Goal: Task Accomplishment & Management: Manage account settings

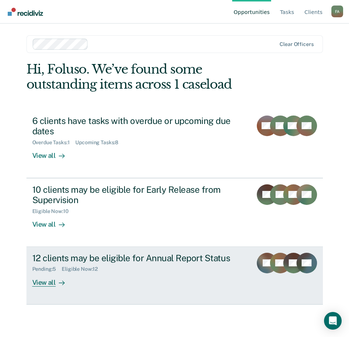
click at [287, 263] on rect at bounding box center [294, 263] width 21 height 21
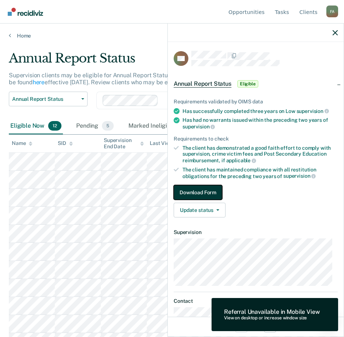
click at [203, 192] on button "Download Form" at bounding box center [198, 192] width 49 height 15
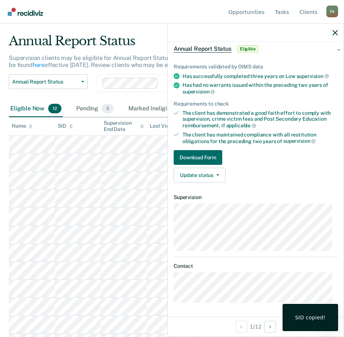
scroll to position [32, 0]
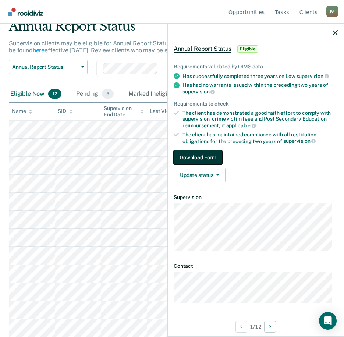
click at [192, 155] on button "Download Form" at bounding box center [198, 157] width 49 height 15
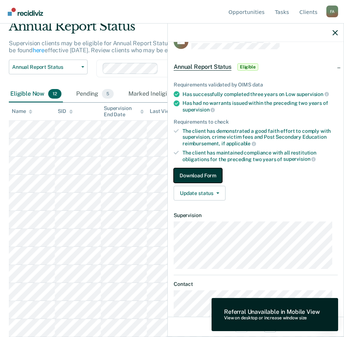
scroll to position [0, 0]
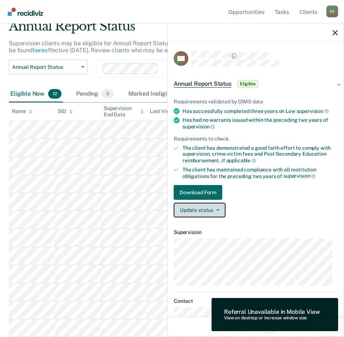
click at [202, 209] on button "Update status" at bounding box center [200, 210] width 52 height 15
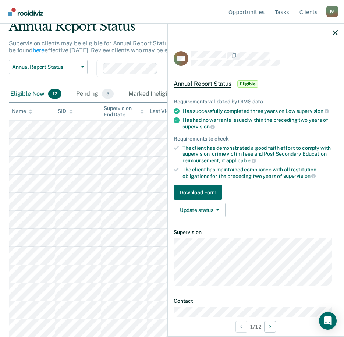
click at [285, 188] on link "Download Form" at bounding box center [256, 192] width 164 height 15
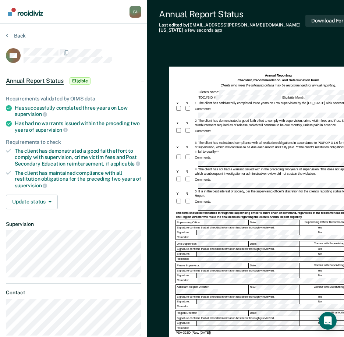
click at [299, 106] on form "Annual Reporting Checklist, Recommendation, and Determination Form Clients who …" at bounding box center [277, 204] width 205 height 262
click at [220, 128] on div "Comments:" at bounding box center [277, 131] width 205 height 7
drag, startPoint x: 221, startPoint y: 147, endPoint x: 193, endPoint y: 138, distance: 29.3
click at [193, 140] on div "Y N 3. The client has maintained compliance with all restitution obligations in…" at bounding box center [277, 146] width 205 height 13
copy div "3. The client has maintained compliance with all restitution obligations in acc…"
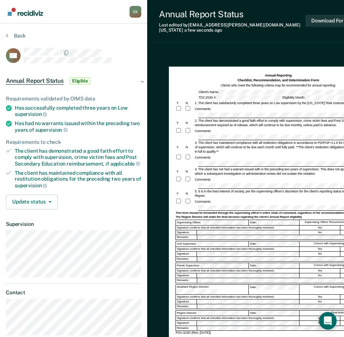
scroll to position [22, 0]
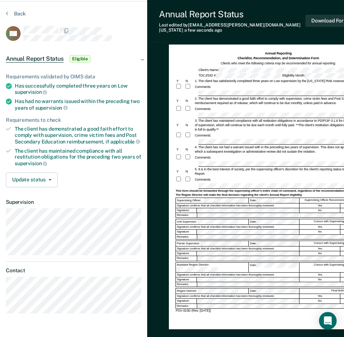
drag, startPoint x: 162, startPoint y: 336, endPoint x: 259, endPoint y: 319, distance: 98.2
click at [259, 319] on div "Annual Reporting Checklist, Recommendation, and Determination Form Clients who …" at bounding box center [256, 210] width 218 height 363
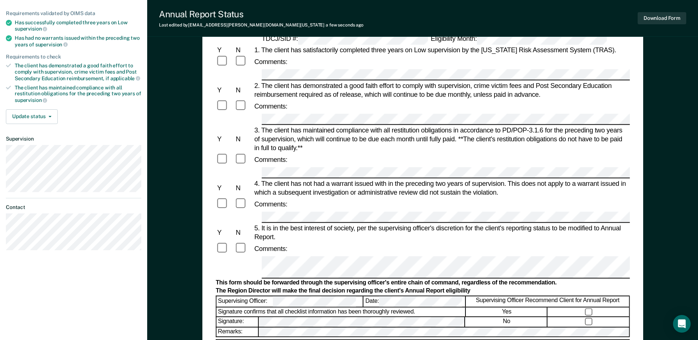
scroll to position [74, 0]
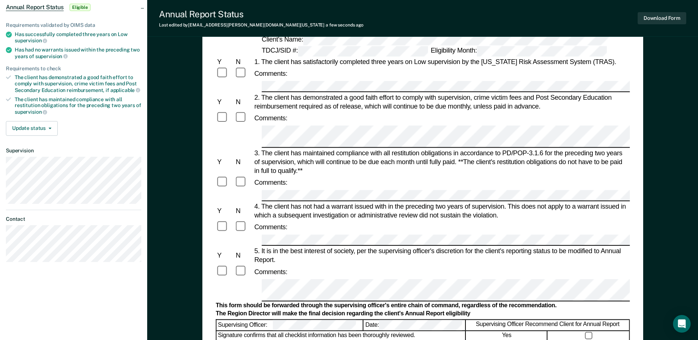
click at [349, 220] on div "Comments:" at bounding box center [422, 226] width 414 height 13
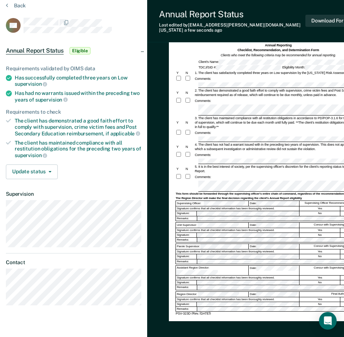
scroll to position [0, 0]
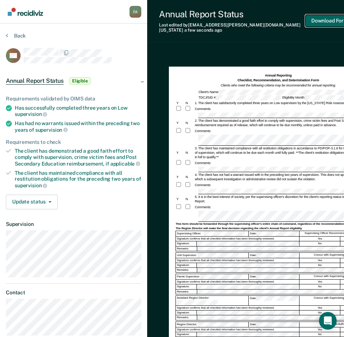
click at [325, 19] on button "Download Form" at bounding box center [329, 21] width 49 height 12
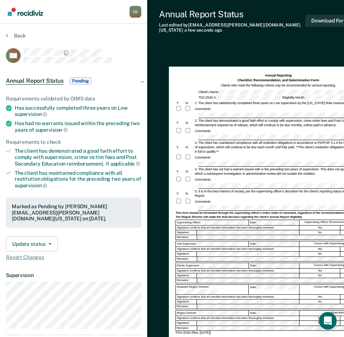
click at [33, 14] on img "Go to Recidiviz Home" at bounding box center [25, 12] width 35 height 8
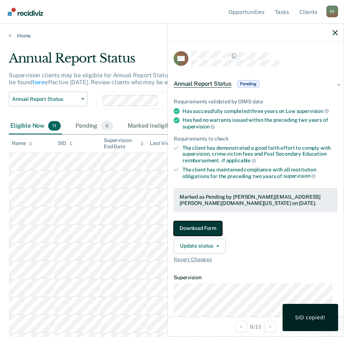
click at [192, 226] on button "Download Form" at bounding box center [198, 228] width 49 height 15
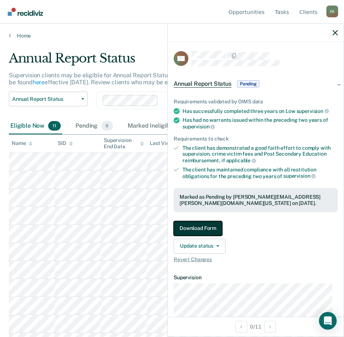
click at [204, 224] on button "Download Form" at bounding box center [198, 228] width 49 height 15
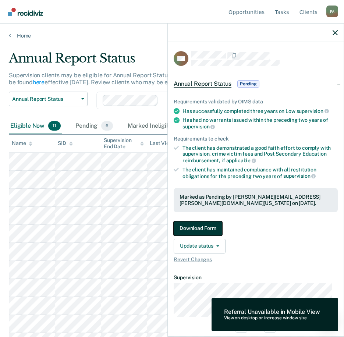
click at [202, 227] on button "Download Form" at bounding box center [198, 228] width 49 height 15
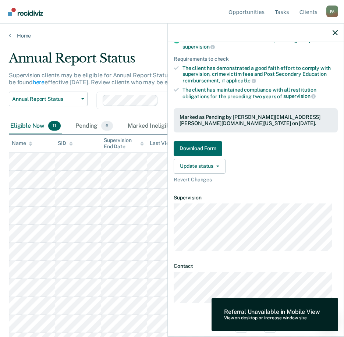
scroll to position [14, 0]
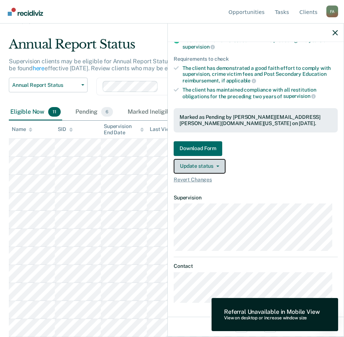
click at [213, 165] on span "button" at bounding box center [216, 165] width 6 height 1
click at [268, 159] on div "Update status Revert from Pending Mark Ineligible" at bounding box center [256, 166] width 164 height 15
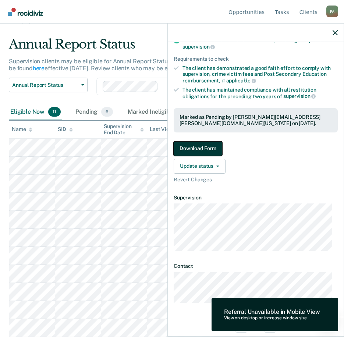
click at [196, 148] on button "Download Form" at bounding box center [198, 148] width 49 height 15
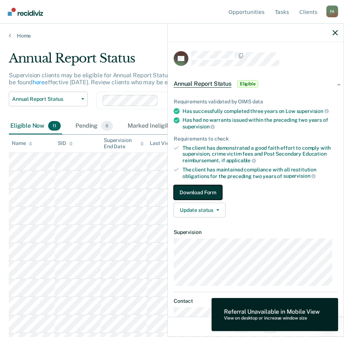
click at [201, 190] on button "Download Form" at bounding box center [198, 192] width 49 height 15
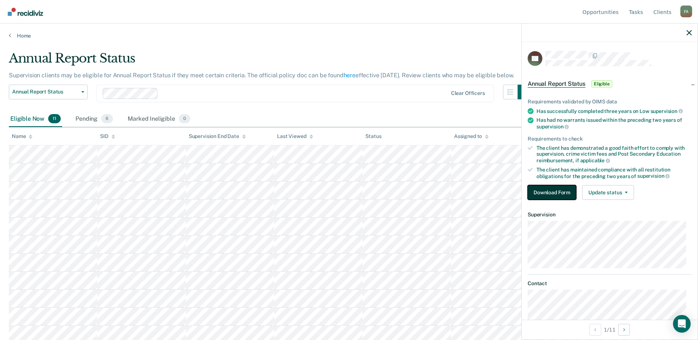
click at [349, 188] on button "Download Form" at bounding box center [551, 192] width 49 height 15
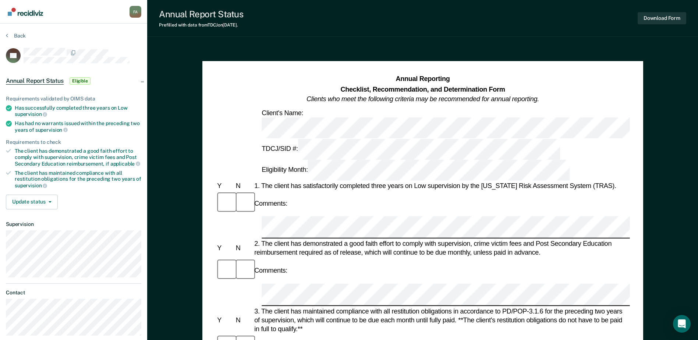
drag, startPoint x: 501, startPoint y: 145, endPoint x: 490, endPoint y: 138, distance: 12.7
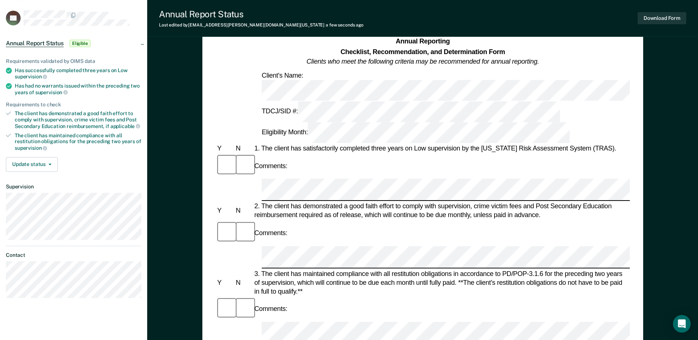
scroll to position [147, 0]
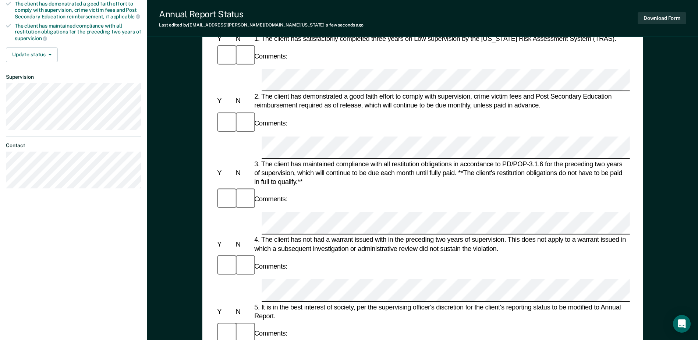
click at [289, 321] on div "Comments:" at bounding box center [422, 333] width 414 height 25
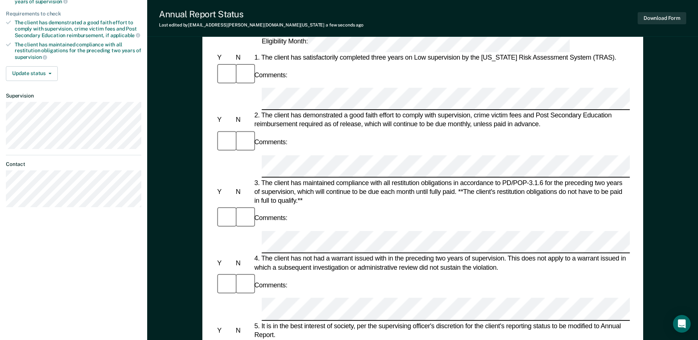
scroll to position [95, 0]
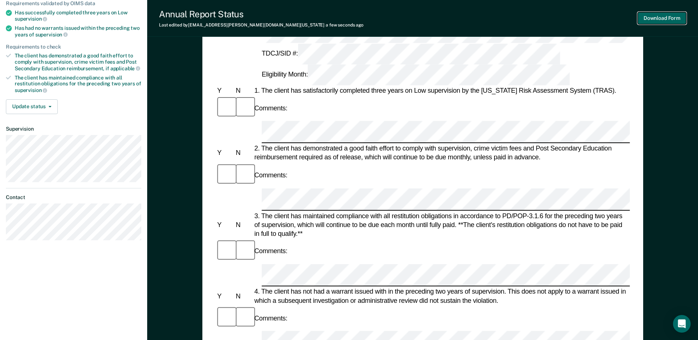
click at [349, 16] on button "Download Form" at bounding box center [661, 18] width 49 height 12
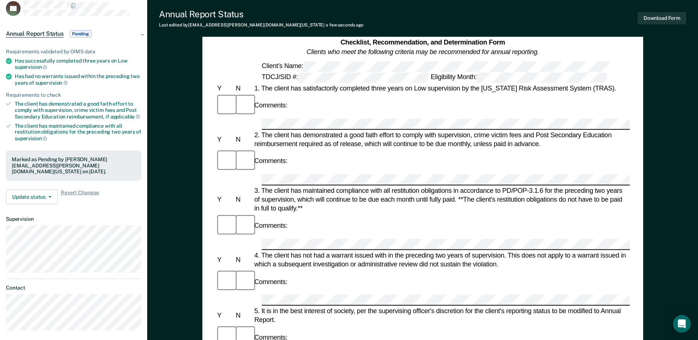
scroll to position [0, 0]
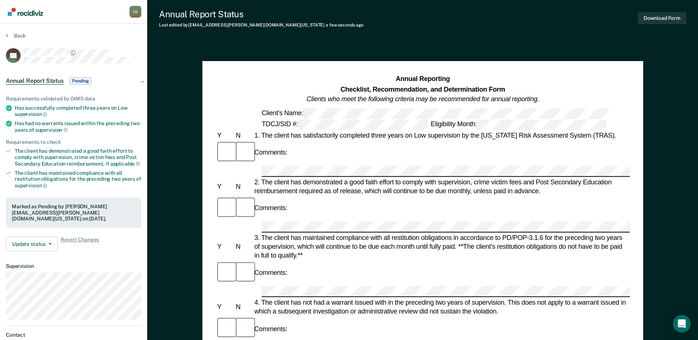
click at [24, 11] on img "Go to Recidiviz Home" at bounding box center [25, 12] width 35 height 8
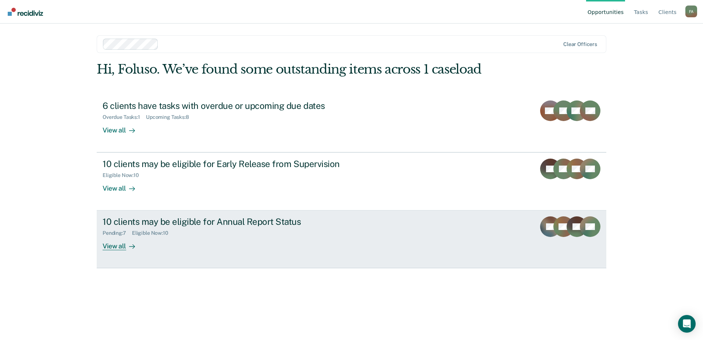
click at [241, 218] on div "10 clients may be eligible for Annual Report Status" at bounding box center [232, 221] width 258 height 11
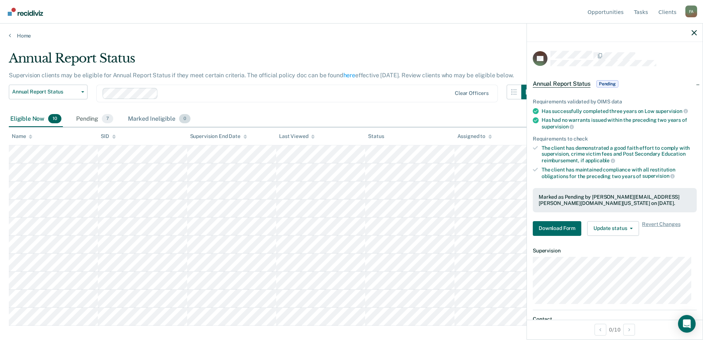
click at [152, 122] on div "Marked Ineligible 0" at bounding box center [158, 119] width 65 height 16
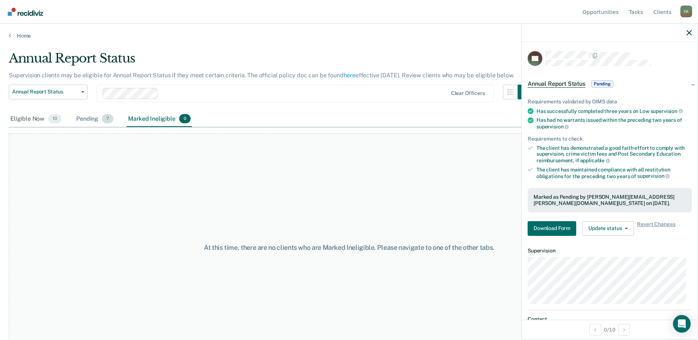
click at [97, 121] on div "Pending 7" at bounding box center [95, 119] width 40 height 16
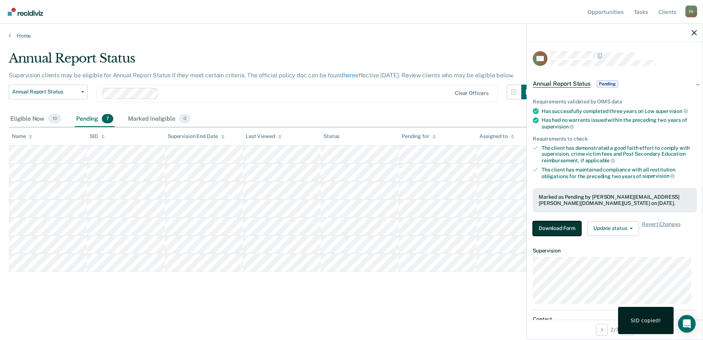
click at [349, 224] on button "Download Form" at bounding box center [557, 228] width 49 height 15
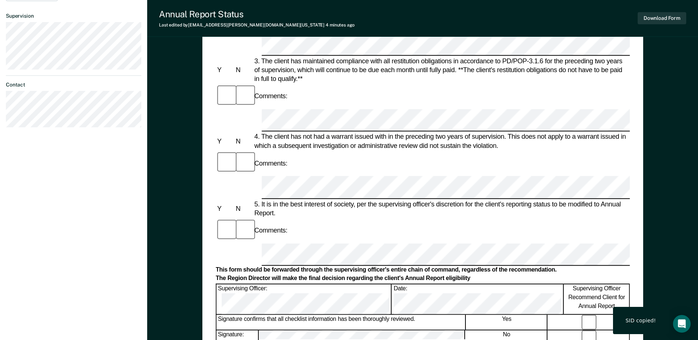
scroll to position [257, 0]
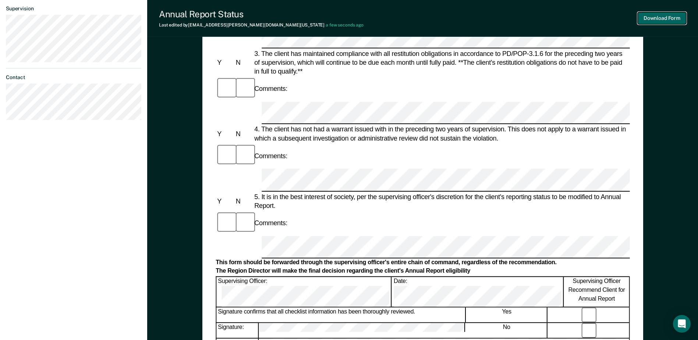
click at [349, 17] on button "Download Form" at bounding box center [661, 18] width 49 height 12
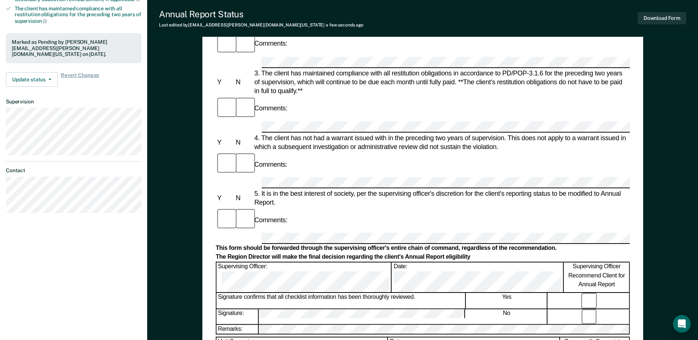
scroll to position [0, 0]
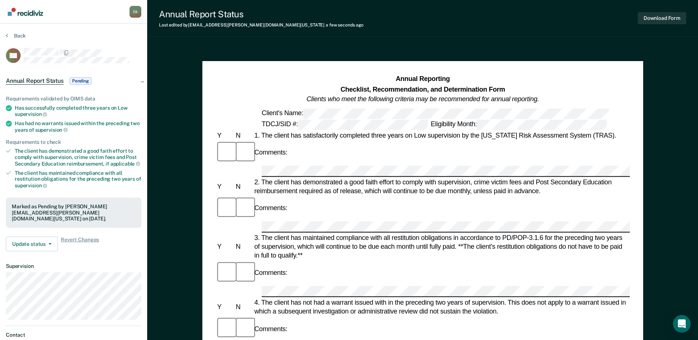
click at [36, 12] on img "Go to Recidiviz Home" at bounding box center [25, 12] width 35 height 8
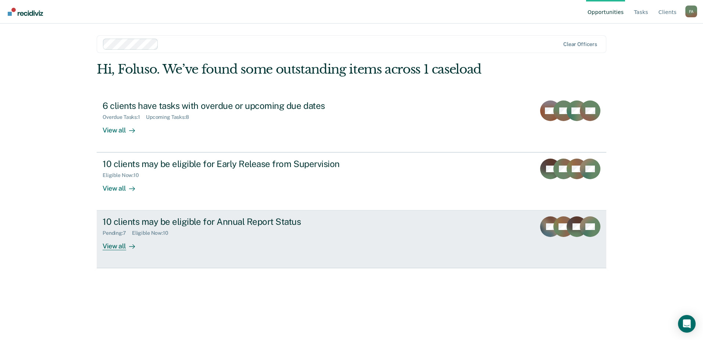
click at [202, 221] on div "10 clients may be eligible for Annual Report Status" at bounding box center [232, 221] width 258 height 11
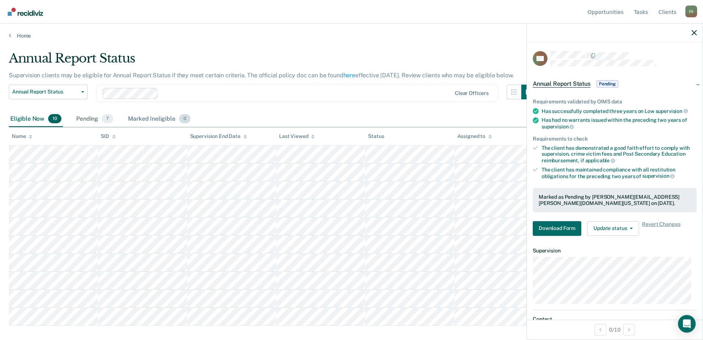
click at [138, 120] on div "Marked Ineligible 0" at bounding box center [158, 119] width 65 height 16
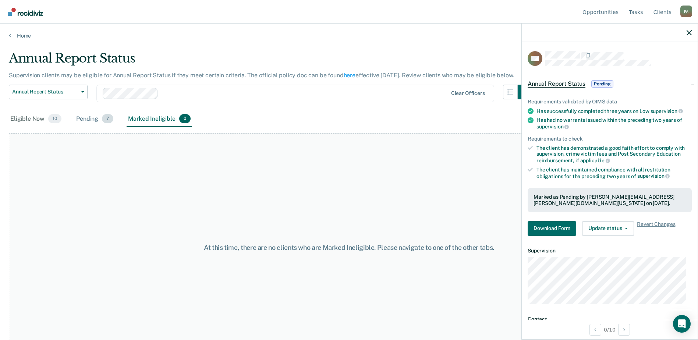
click at [78, 121] on div "Pending 7" at bounding box center [95, 119] width 40 height 16
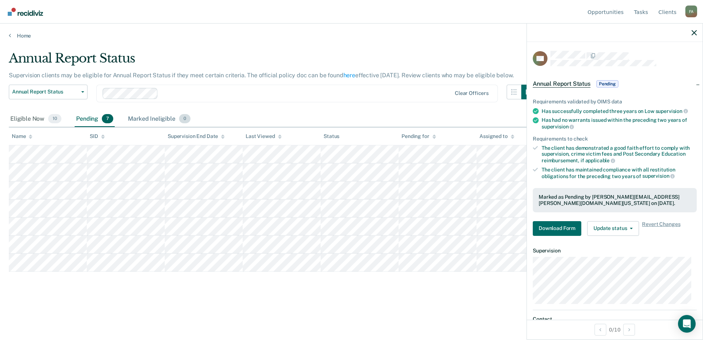
click at [154, 120] on div "Marked Ineligible 0" at bounding box center [158, 119] width 65 height 16
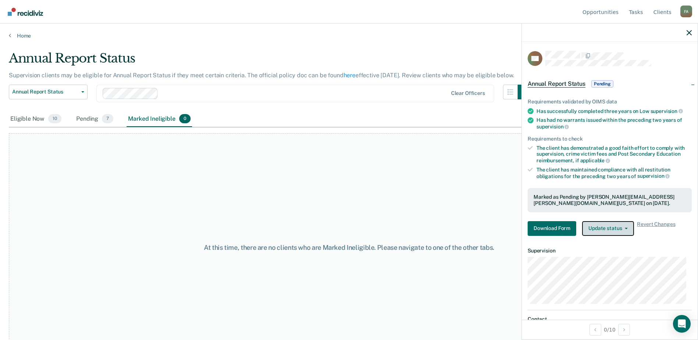
click at [349, 229] on button "Update status" at bounding box center [608, 228] width 52 height 15
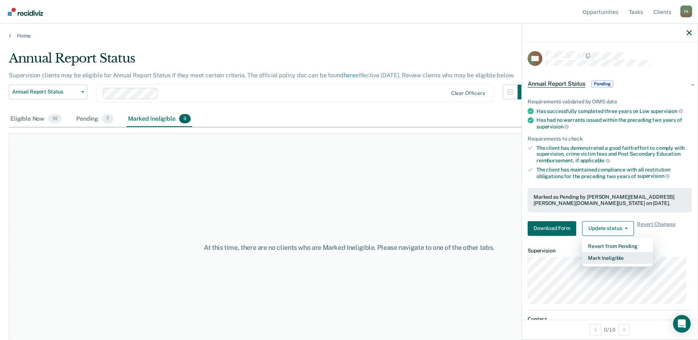
click at [349, 257] on button "Mark Ineligible" at bounding box center [617, 258] width 71 height 12
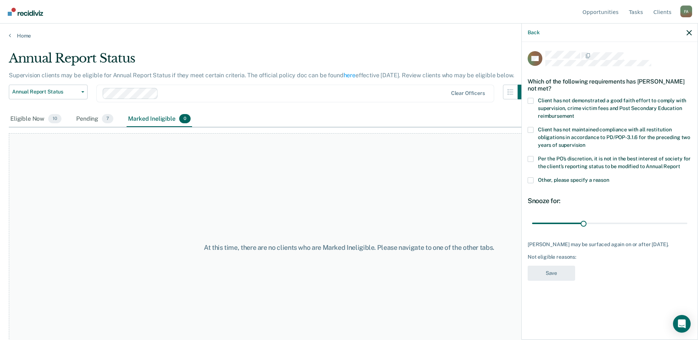
click at [349, 100] on span at bounding box center [530, 101] width 6 height 6
click at [349, 113] on input "Client has not demonstrated a good faith effort to comply with supervision, cri…" at bounding box center [574, 113] width 0 height 0
click at [349, 160] on span at bounding box center [530, 159] width 6 height 6
click at [349, 164] on input "Per the PO’s discretion, it is not in the best interest of society for the clie…" at bounding box center [680, 164] width 0 height 0
click at [349, 268] on button "Save" at bounding box center [550, 272] width 47 height 15
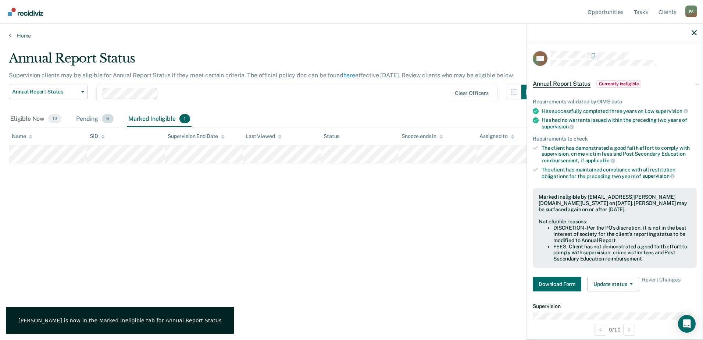
click at [89, 116] on div "Pending 6" at bounding box center [95, 119] width 40 height 16
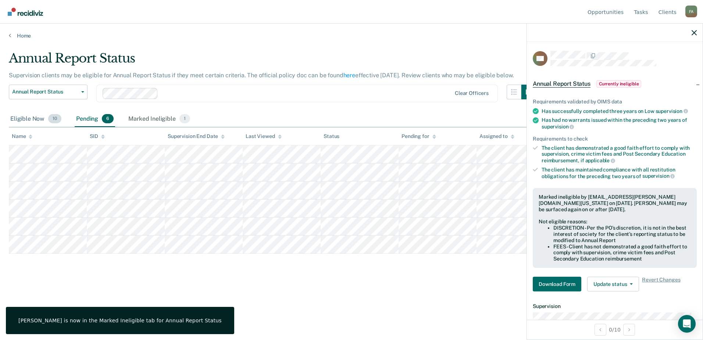
click at [23, 117] on div "Eligible Now 10" at bounding box center [36, 119] width 54 height 16
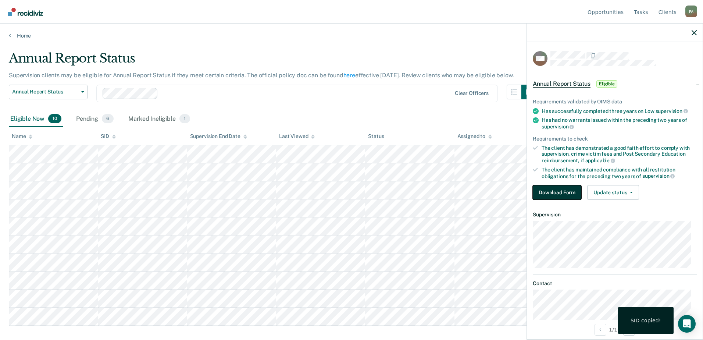
click at [349, 195] on button "Download Form" at bounding box center [557, 192] width 49 height 15
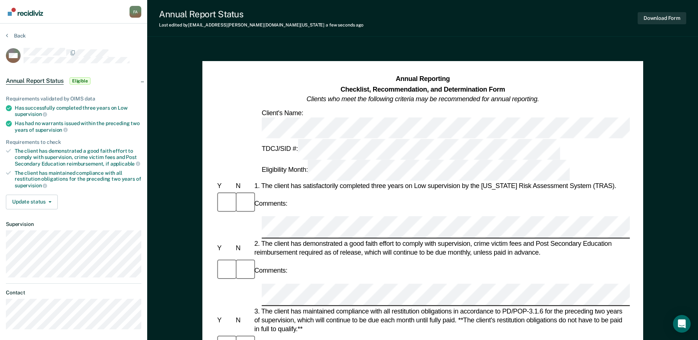
click at [349, 306] on div "3. The client has maintained compliance with all restitution obligations in acc…" at bounding box center [441, 319] width 377 height 27
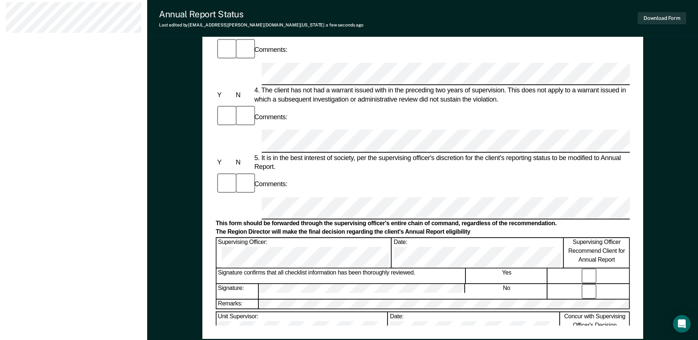
scroll to position [279, 0]
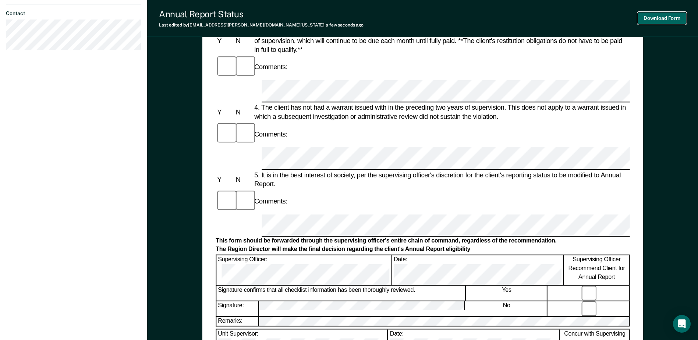
click at [349, 18] on button "Download Form" at bounding box center [661, 18] width 49 height 12
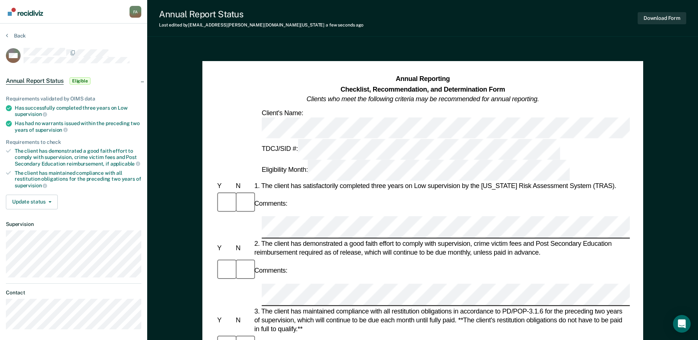
click at [30, 14] on img "Go to Recidiviz Home" at bounding box center [25, 12] width 35 height 8
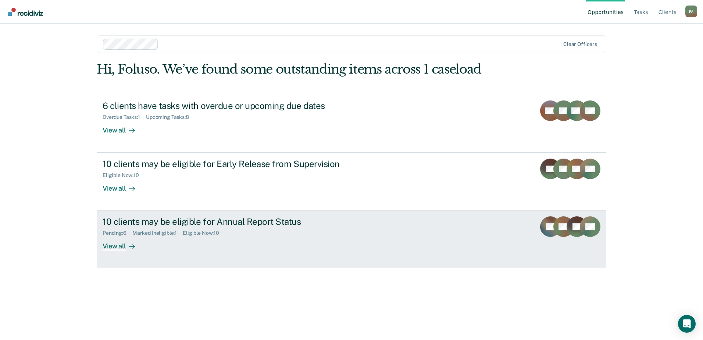
click at [571, 234] on icon at bounding box center [569, 233] width 32 height 29
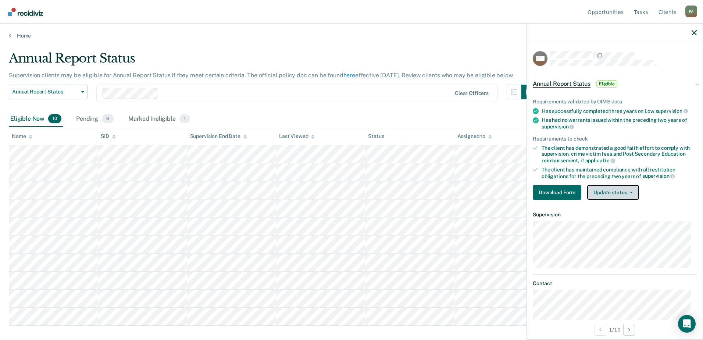
click at [628, 193] on button "Update status" at bounding box center [613, 192] width 52 height 15
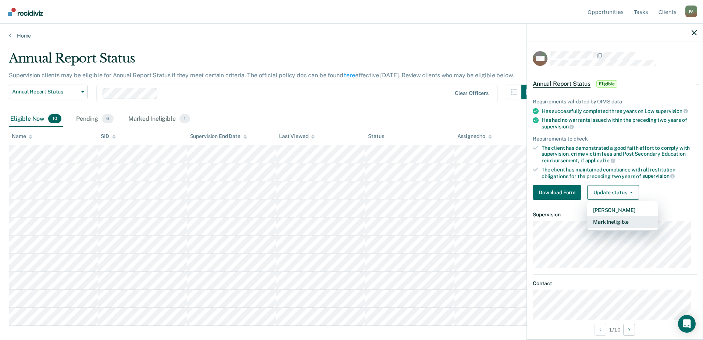
click at [620, 221] on button "Mark Ineligible" at bounding box center [622, 222] width 71 height 12
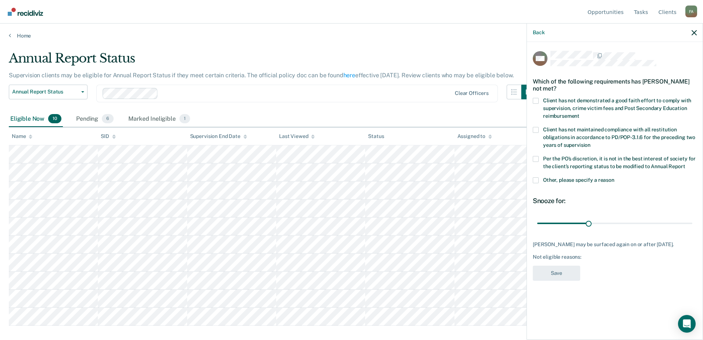
drag, startPoint x: 542, startPoint y: 97, endPoint x: 584, endPoint y: 121, distance: 48.4
click at [584, 124] on div "Client has not demonstrated a good faith effort to comply with supervision, cri…" at bounding box center [615, 112] width 164 height 29
drag, startPoint x: 582, startPoint y: 117, endPoint x: 549, endPoint y: 115, distance: 33.1
click at [572, 116] on label "Client has not demonstrated a good faith effort to comply with supervision, cri…" at bounding box center [615, 109] width 164 height 23
click at [580, 113] on input "Client has not demonstrated a good faith effort to comply with supervision, cri…" at bounding box center [580, 113] width 0 height 0
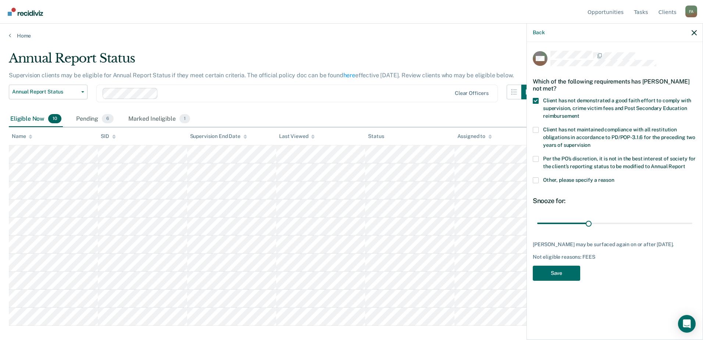
drag, startPoint x: 540, startPoint y: 108, endPoint x: 542, endPoint y: 105, distance: 4.0
click at [541, 108] on label "Client has not demonstrated a good faith effort to comply with supervision, cri…" at bounding box center [615, 109] width 164 height 23
click at [580, 113] on input "Client has not demonstrated a good faith effort to comply with supervision, cri…" at bounding box center [580, 113] width 0 height 0
click at [543, 98] on span "Client has not demonstrated a good faith effort to comply with supervision, cri…" at bounding box center [617, 107] width 148 height 21
click at [580, 113] on input "Client has not demonstrated a good faith effort to comply with supervision, cri…" at bounding box center [580, 113] width 0 height 0
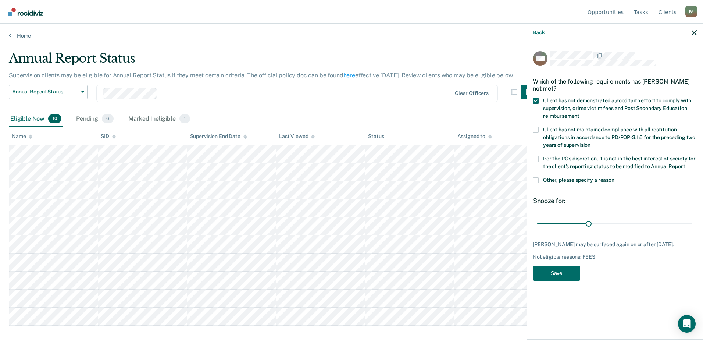
drag, startPoint x: 599, startPoint y: 115, endPoint x: 603, endPoint y: 117, distance: 4.3
click at [603, 117] on label "Client has not demonstrated a good faith effort to comply with supervision, cri…" at bounding box center [615, 109] width 164 height 23
click at [580, 113] on input "Client has not demonstrated a good faith effort to comply with supervision, cri…" at bounding box center [580, 113] width 0 height 0
drag, startPoint x: 585, startPoint y: 113, endPoint x: 554, endPoint y: 106, distance: 31.3
click at [554, 106] on label "Client has not demonstrated a good faith effort to comply with supervision, cri…" at bounding box center [615, 109] width 164 height 23
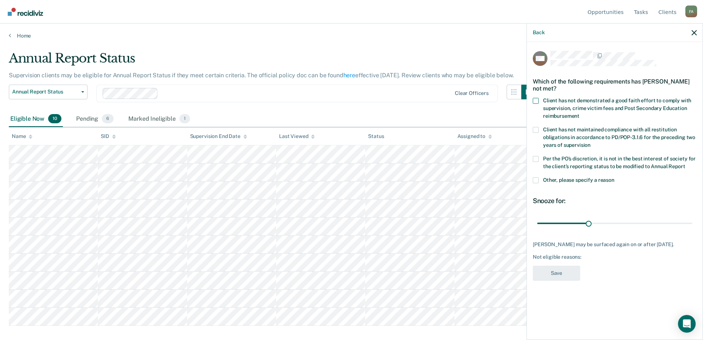
click at [580, 113] on input "Client has not demonstrated a good faith effort to comply with supervision, cri…" at bounding box center [580, 113] width 0 height 0
drag, startPoint x: 545, startPoint y: 97, endPoint x: 538, endPoint y: 112, distance: 16.6
click at [538, 112] on label "Client has not demonstrated a good faith effort to comply with supervision, cri…" at bounding box center [615, 109] width 164 height 23
click at [580, 113] on input "Client has not demonstrated a good faith effort to comply with supervision, cri…" at bounding box center [580, 113] width 0 height 0
click at [595, 120] on label "Client has not demonstrated a good faith effort to comply with supervision, cri…" at bounding box center [615, 109] width 164 height 23
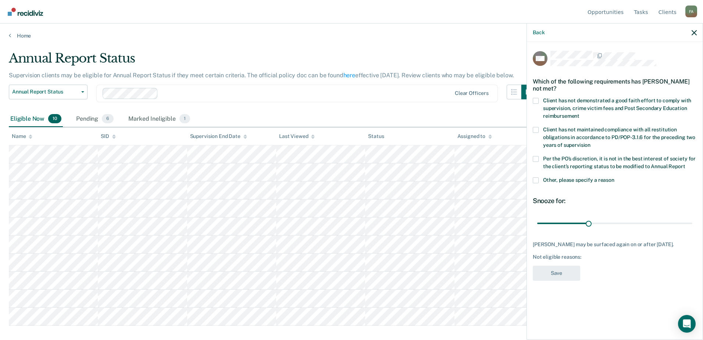
click at [580, 113] on input "Client has not demonstrated a good faith effort to comply with supervision, cri…" at bounding box center [580, 113] width 0 height 0
click at [696, 32] on icon "button" at bounding box center [694, 32] width 5 height 5
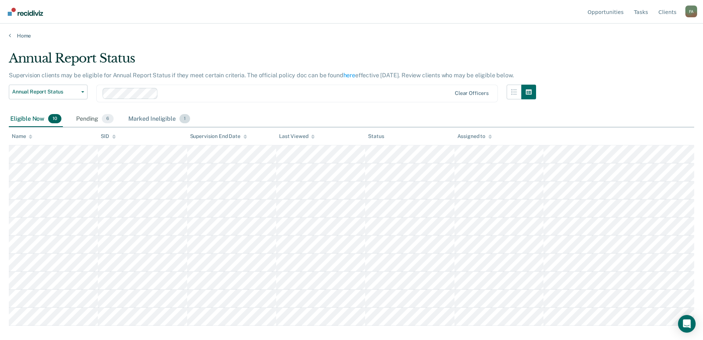
click at [156, 118] on div "Marked Ineligible 1" at bounding box center [159, 119] width 65 height 16
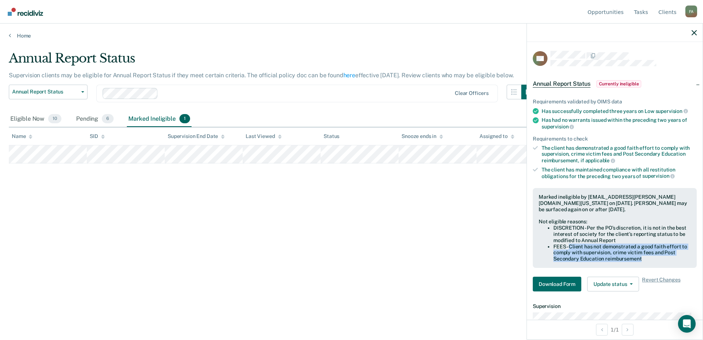
drag, startPoint x: 570, startPoint y: 245, endPoint x: 662, endPoint y: 258, distance: 93.1
click at [662, 258] on li "FEES - Client has not demonstrated a good faith effort to comply with supervisi…" at bounding box center [622, 252] width 138 height 18
copy li "Client has not demonstrated a good faith effort to comply with supervision, cri…"
click at [89, 118] on div "Pending 7" at bounding box center [93, 119] width 40 height 16
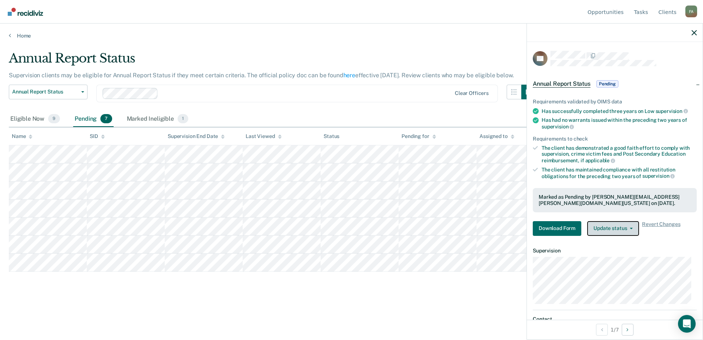
click at [631, 229] on button "Update status" at bounding box center [613, 228] width 52 height 15
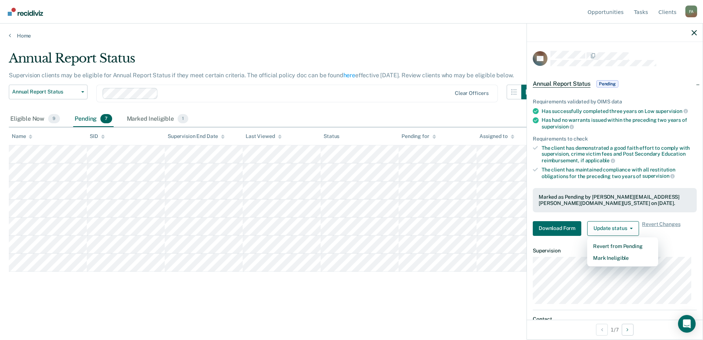
click at [443, 304] on div "Annual Report Status Supervision clients may be eligible for Annual Report Stat…" at bounding box center [351, 179] width 685 height 257
click at [85, 119] on div "Pending 7" at bounding box center [93, 119] width 40 height 16
click at [35, 119] on div "Eligible Now 9" at bounding box center [35, 119] width 53 height 16
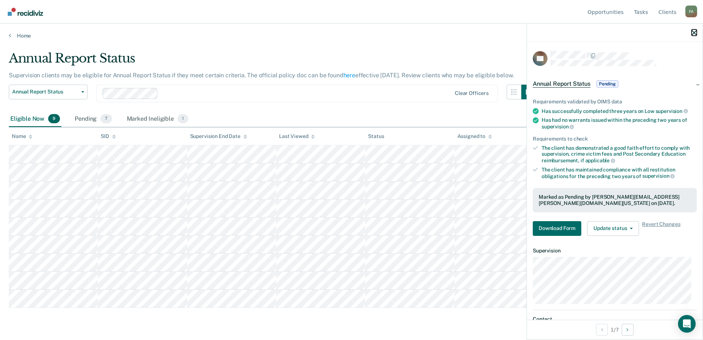
click at [695, 32] on icon "button" at bounding box center [694, 32] width 5 height 5
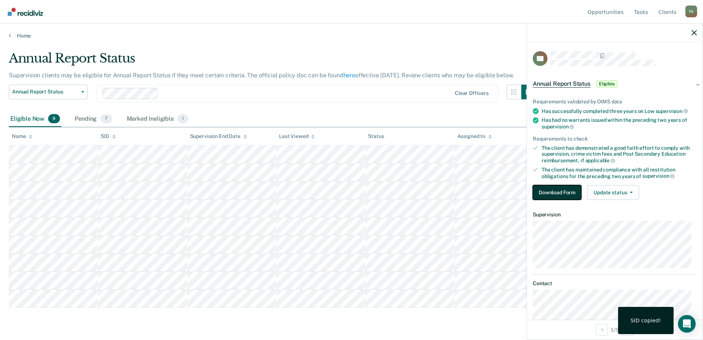
click at [571, 191] on button "Download Form" at bounding box center [557, 192] width 49 height 15
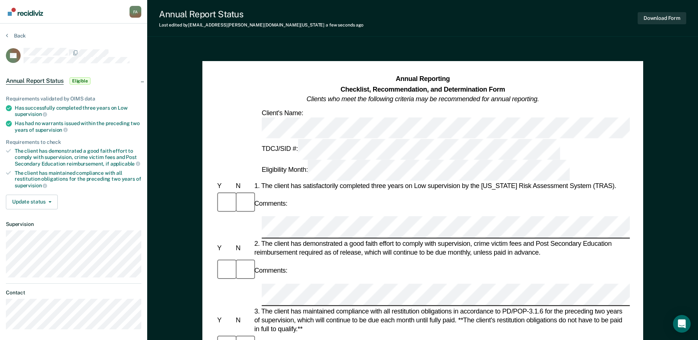
drag, startPoint x: 308, startPoint y: 154, endPoint x: 244, endPoint y: 160, distance: 64.0
click at [260, 216] on div at bounding box center [635, 227] width 751 height 22
click at [352, 258] on div "Comments:" at bounding box center [422, 270] width 414 height 25
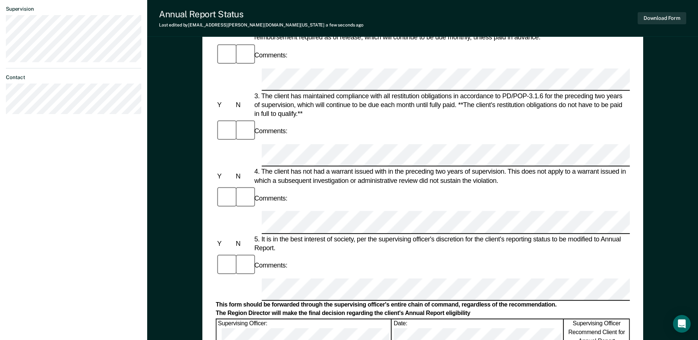
scroll to position [221, 0]
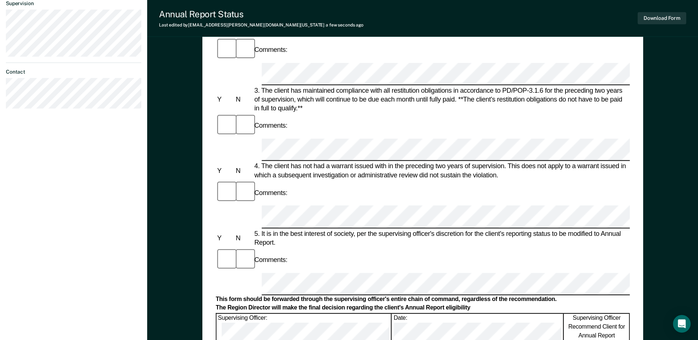
click at [643, 193] on div "Annual Reporting Checklist, Recommendation, and Determination Form Clients who …" at bounding box center [422, 148] width 550 height 647
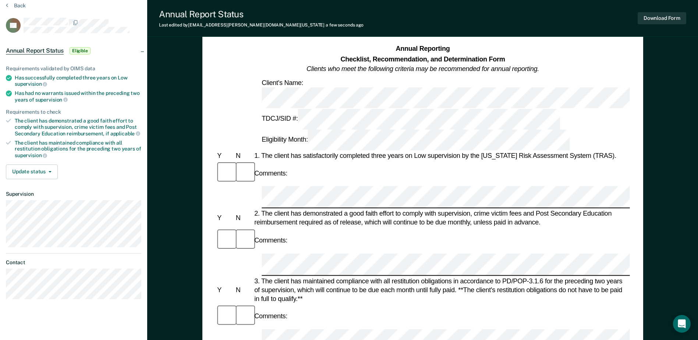
scroll to position [0, 0]
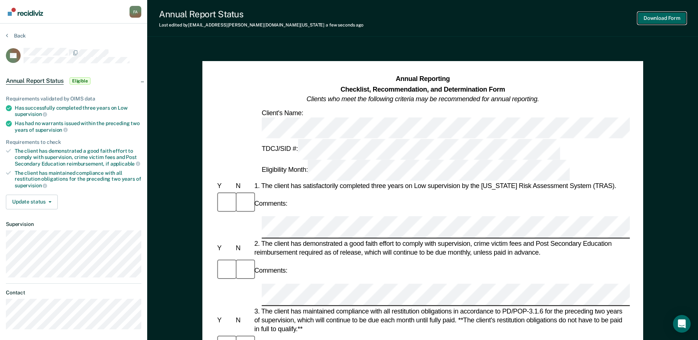
click at [655, 18] on button "Download Form" at bounding box center [661, 18] width 49 height 12
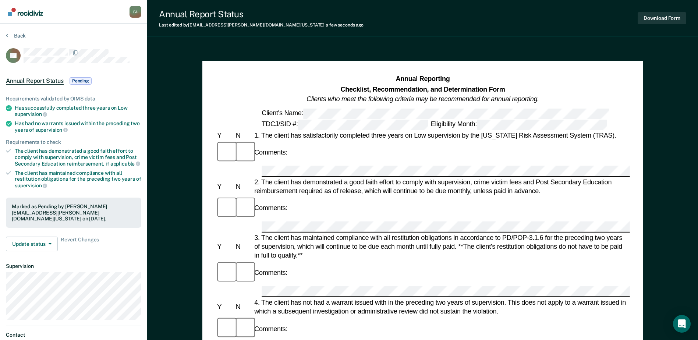
click at [31, 15] on img "Go to Recidiviz Home" at bounding box center [25, 12] width 35 height 8
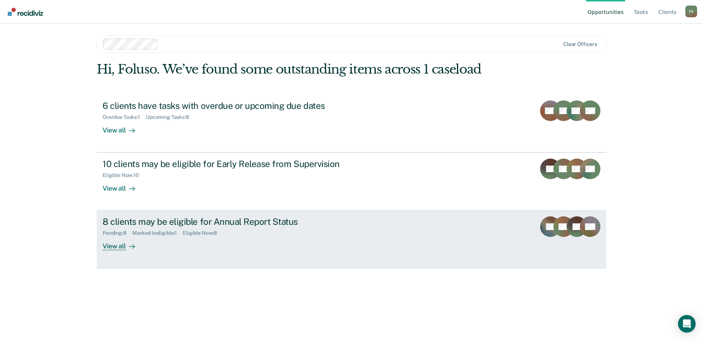
click at [220, 221] on div "8 clients may be eligible for Annual Report Status" at bounding box center [232, 221] width 258 height 11
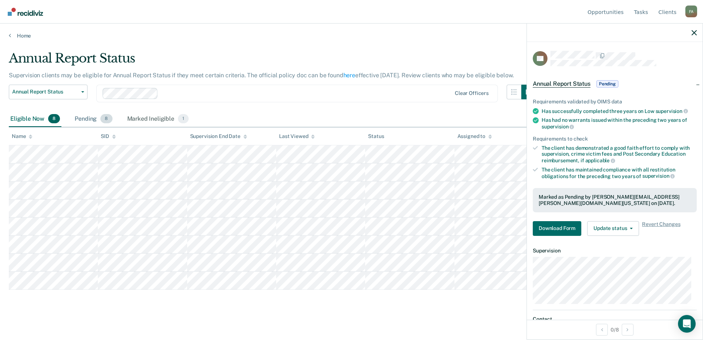
click at [85, 118] on div "Pending 8" at bounding box center [93, 119] width 40 height 16
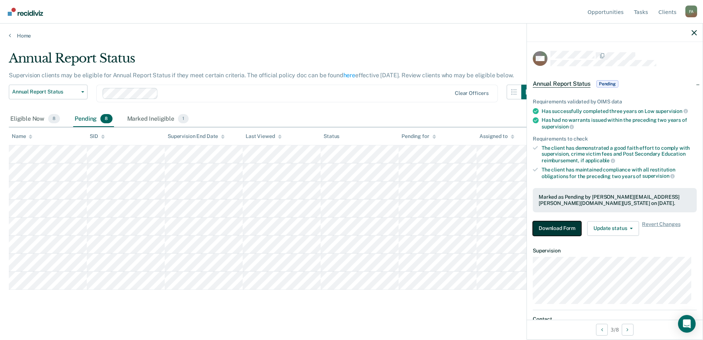
click at [553, 223] on button "Download Form" at bounding box center [557, 228] width 49 height 15
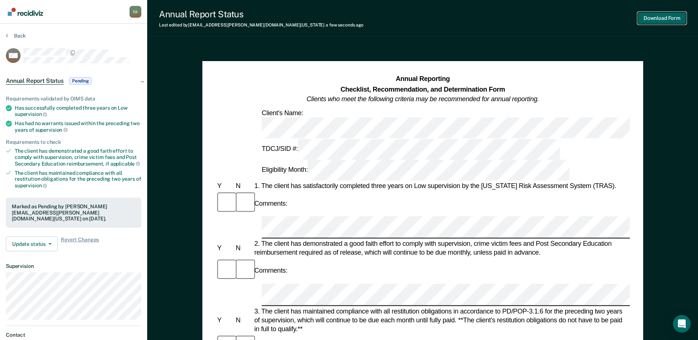
click at [666, 17] on button "Download Form" at bounding box center [661, 18] width 49 height 12
